Goal: Find specific fact: Find contact information

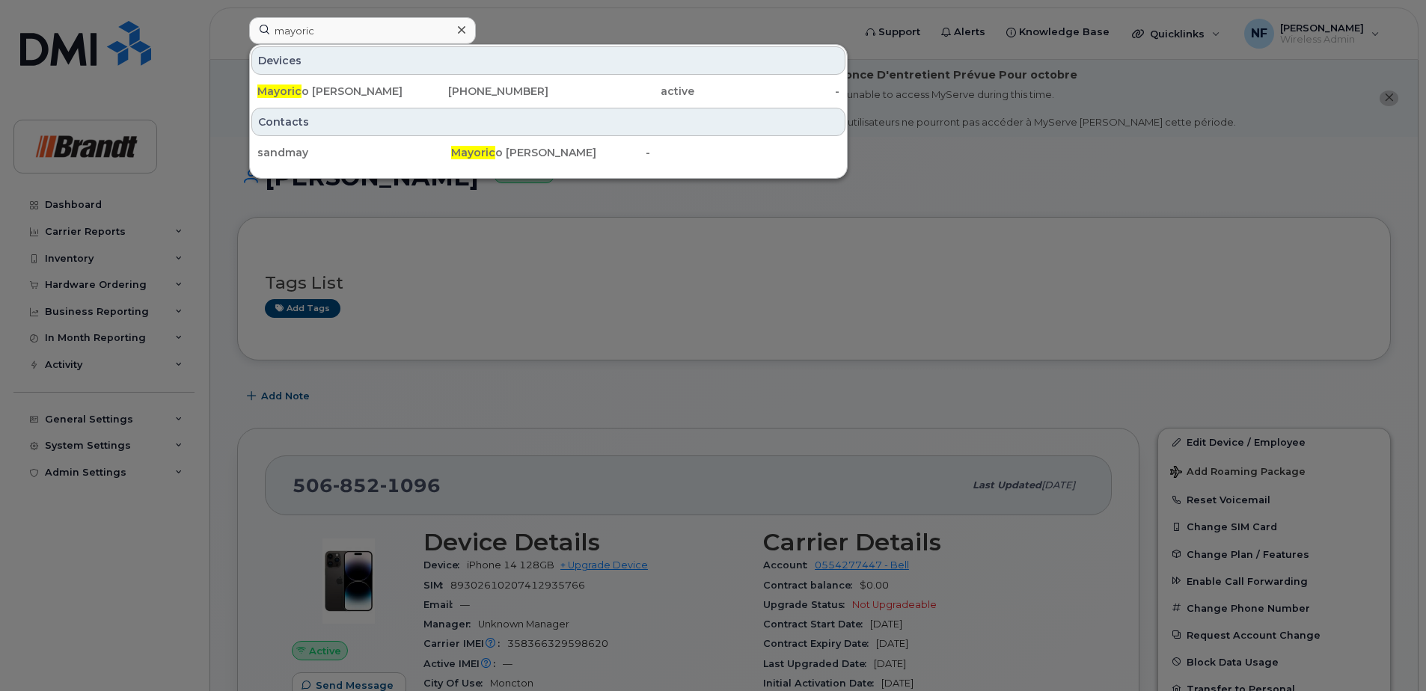
type input "mayoric"
drag, startPoint x: 430, startPoint y: 79, endPoint x: 486, endPoint y: 103, distance: 60.0
click at [430, 79] on div "905-961-4115" at bounding box center [476, 91] width 146 height 27
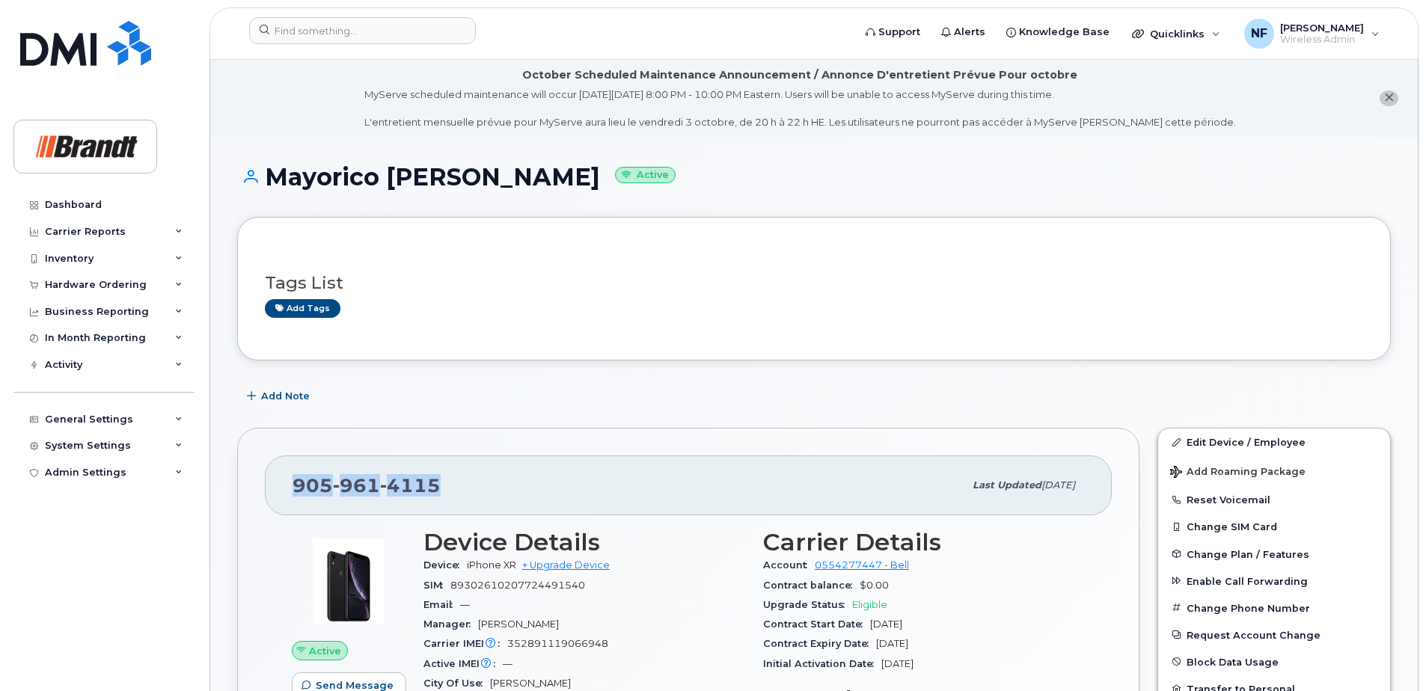
drag, startPoint x: 436, startPoint y: 493, endPoint x: 285, endPoint y: 495, distance: 150.4
click at [285, 495] on div "[PHONE_NUMBER] Last updated [DATE]" at bounding box center [688, 486] width 847 height 60
copy span "[PHONE_NUMBER]"
